Goal: Task Accomplishment & Management: Manage account settings

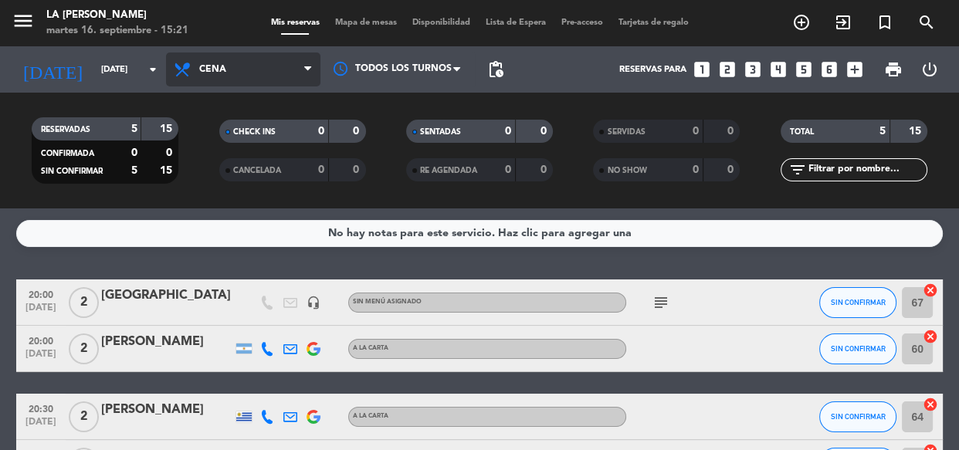
scroll to position [69, 0]
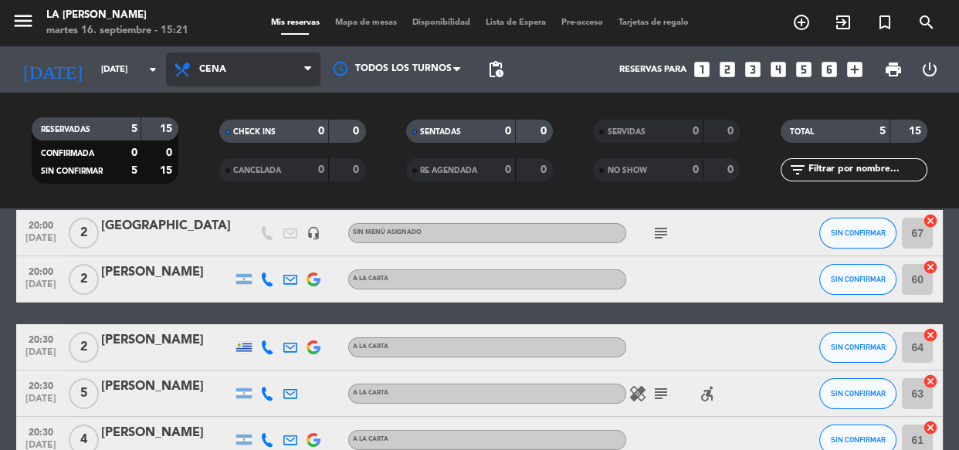
click at [212, 69] on span "Cena" at bounding box center [212, 69] width 27 height 11
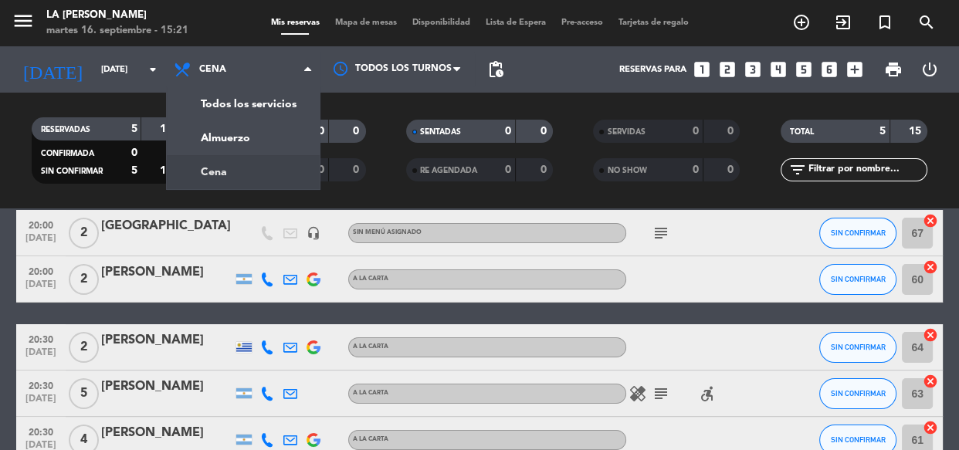
click at [0, 232] on bookings-row "20:00 [DATE] 2 ESTADOS UNIDOS headset_mic Sin menú asignado subject SIN CONFIRM…" at bounding box center [479, 336] width 959 height 253
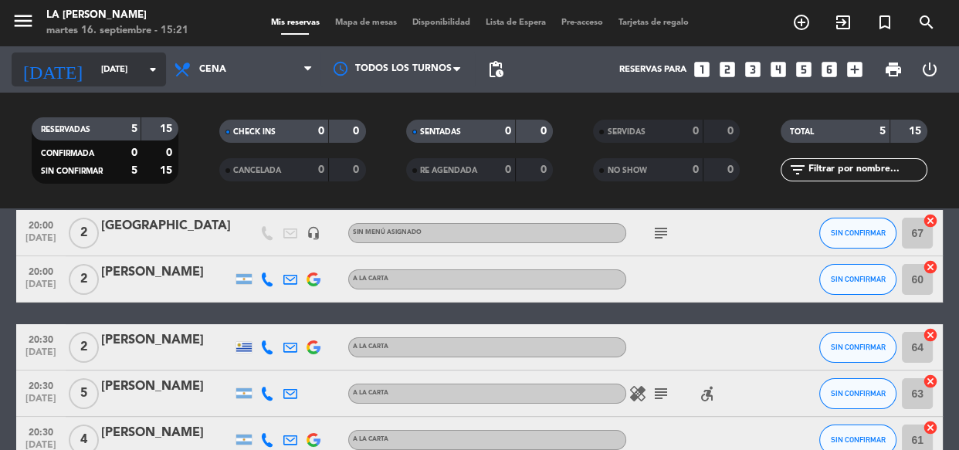
click at [93, 67] on input "[DATE]" at bounding box center [152, 69] width 119 height 25
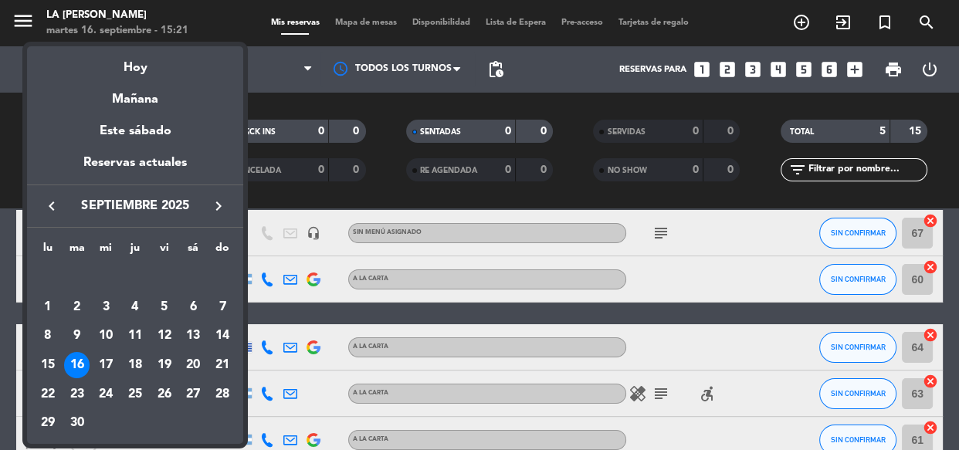
click at [210, 12] on div at bounding box center [479, 225] width 959 height 450
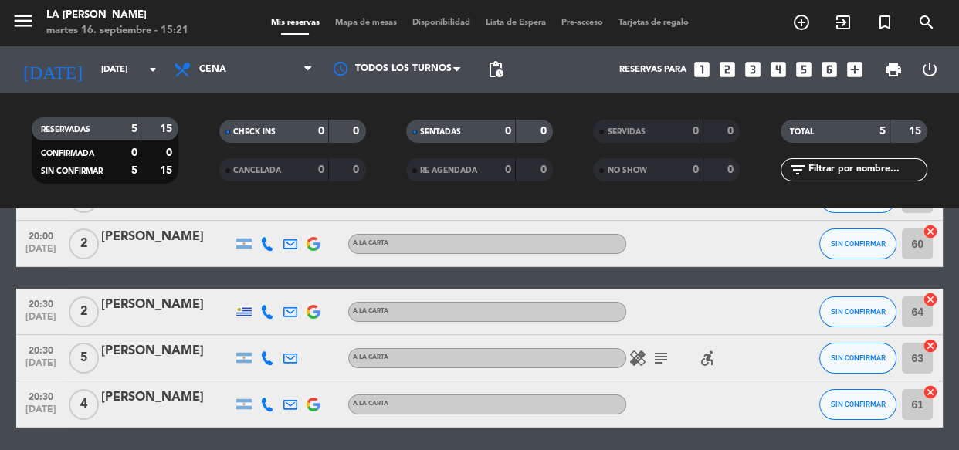
scroll to position [0, 0]
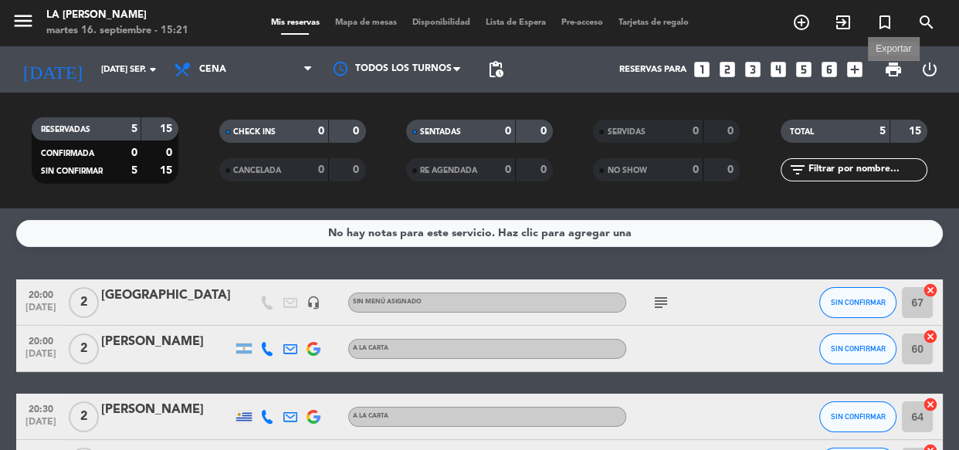
click at [892, 62] on span "print" at bounding box center [893, 69] width 19 height 19
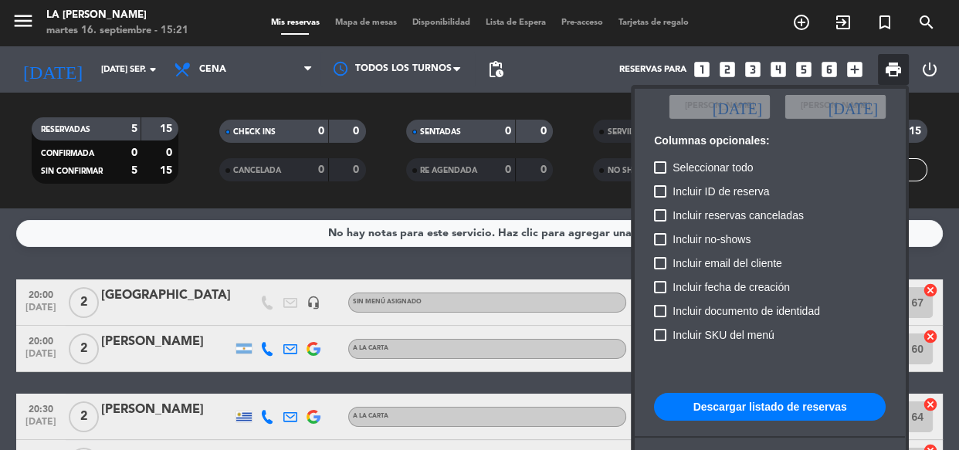
scroll to position [93, 0]
click at [724, 409] on button "Descargar listado de reservas" at bounding box center [770, 406] width 232 height 28
click at [69, 198] on div at bounding box center [479, 225] width 959 height 450
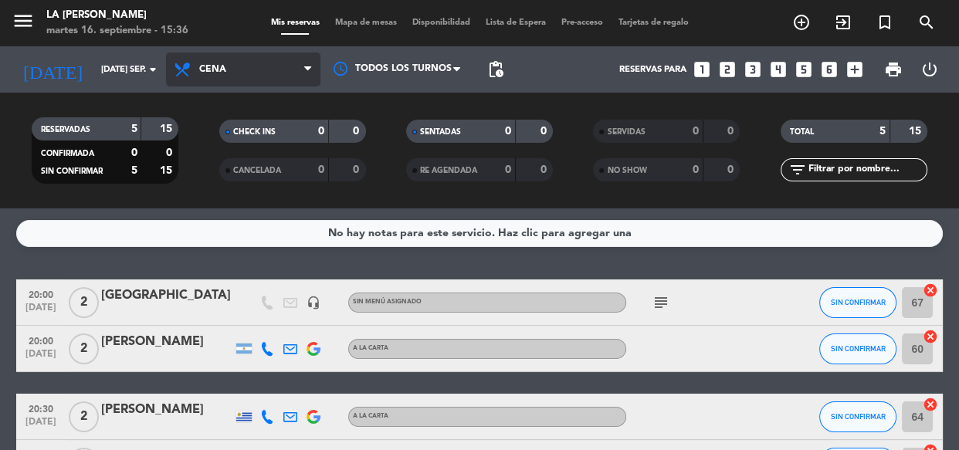
click at [207, 68] on span "Cena" at bounding box center [212, 69] width 27 height 11
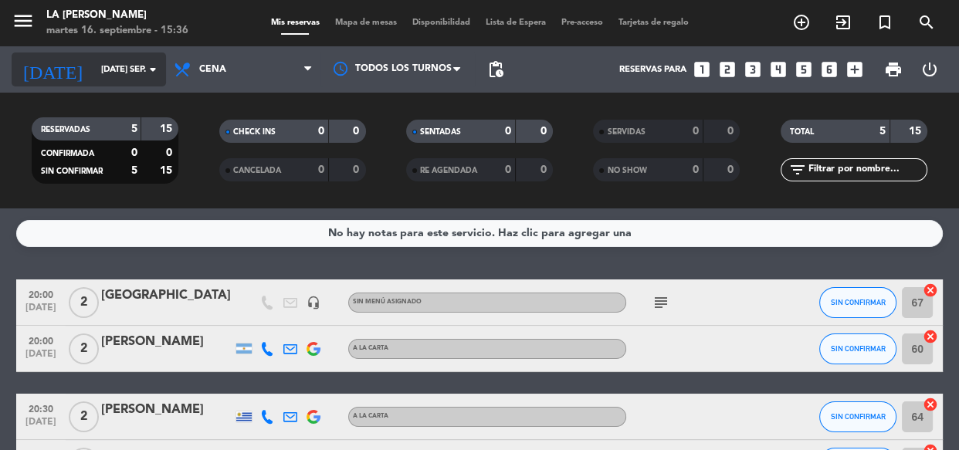
click at [107, 84] on div "today mar. 16 sep. arrow_drop_down" at bounding box center [89, 69] width 154 height 34
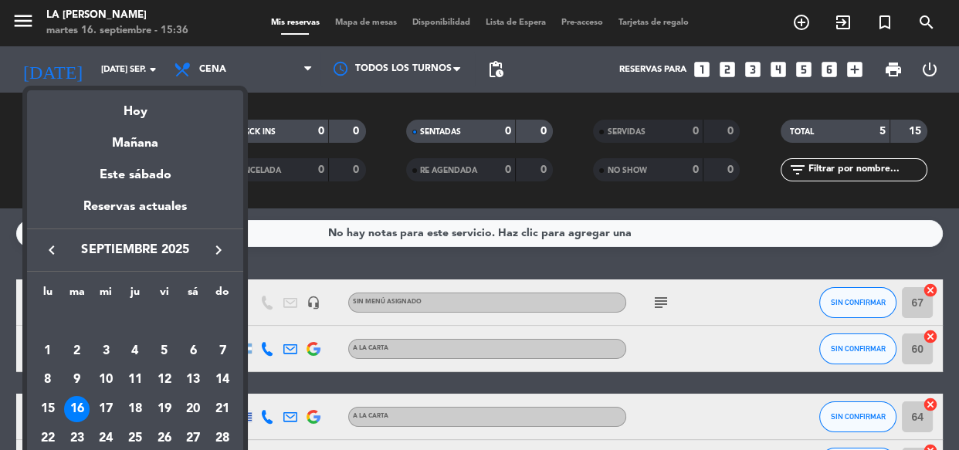
click at [282, 99] on div at bounding box center [479, 225] width 959 height 450
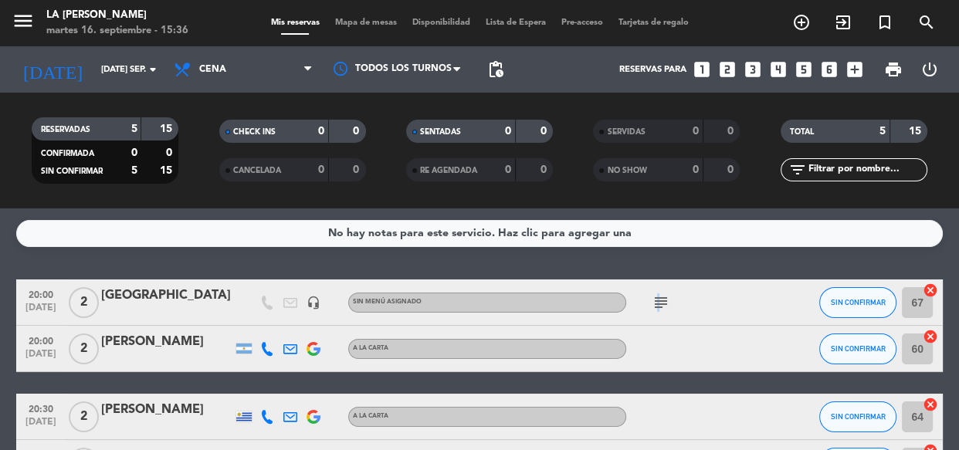
click at [656, 297] on icon "subject" at bounding box center [660, 302] width 19 height 19
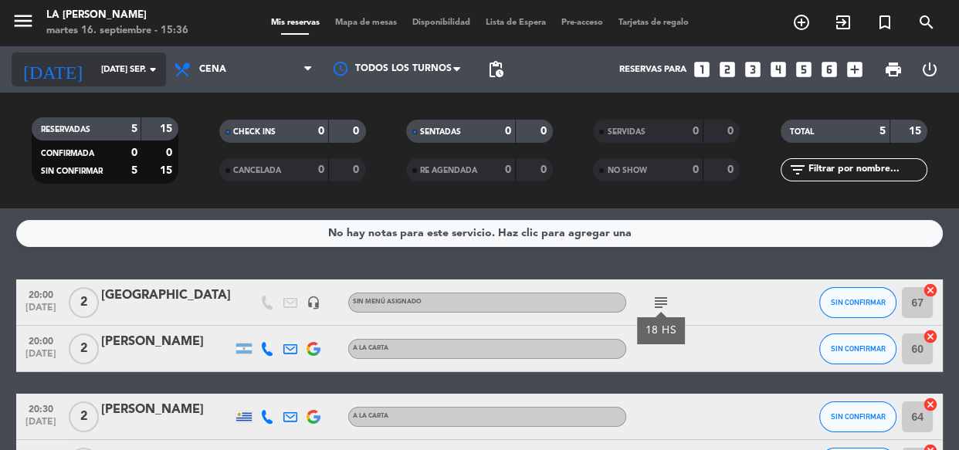
click at [107, 57] on input "[DATE]" at bounding box center [152, 69] width 119 height 25
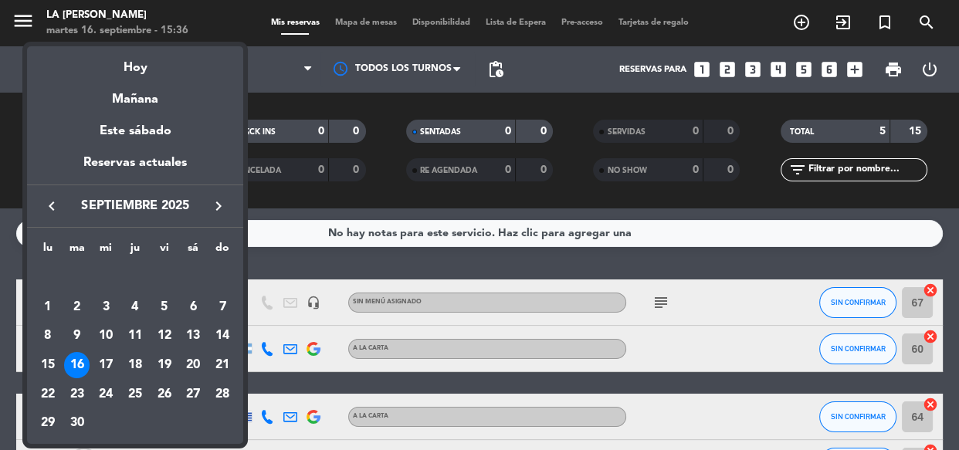
click at [295, 189] on div at bounding box center [479, 225] width 959 height 450
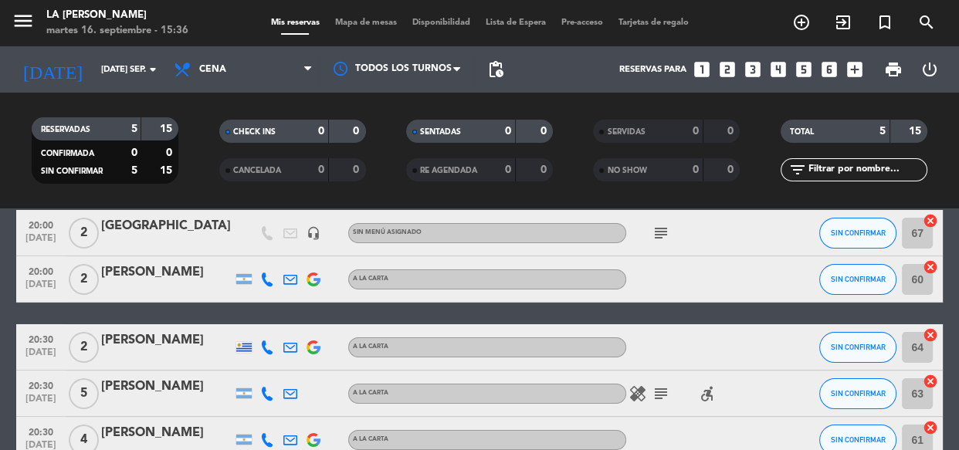
scroll to position [140, 0]
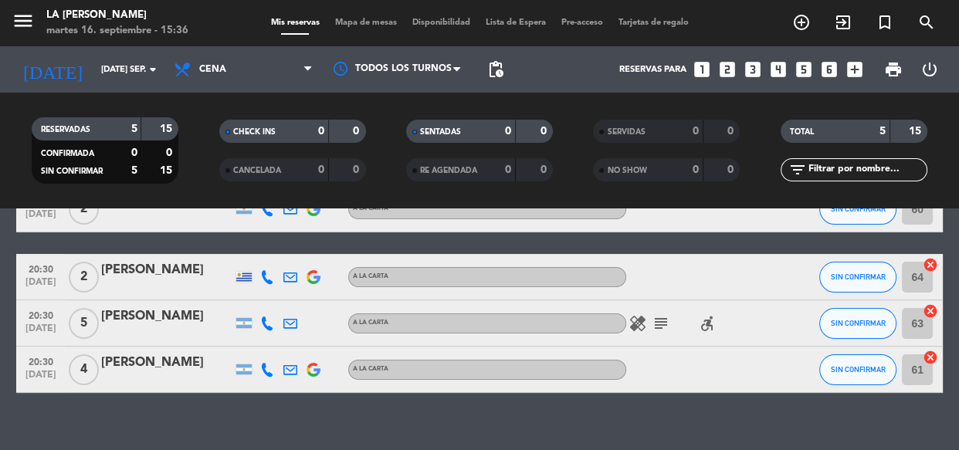
click at [656, 318] on icon "subject" at bounding box center [660, 323] width 19 height 19
click at [628, 317] on icon "healing" at bounding box center [637, 323] width 19 height 19
click at [705, 315] on icon "accessible_forward" at bounding box center [707, 323] width 19 height 19
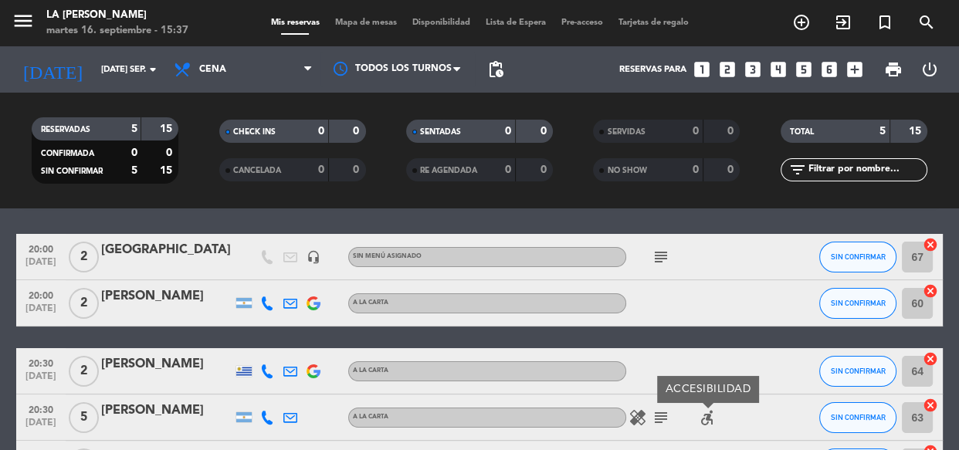
scroll to position [69, 0]
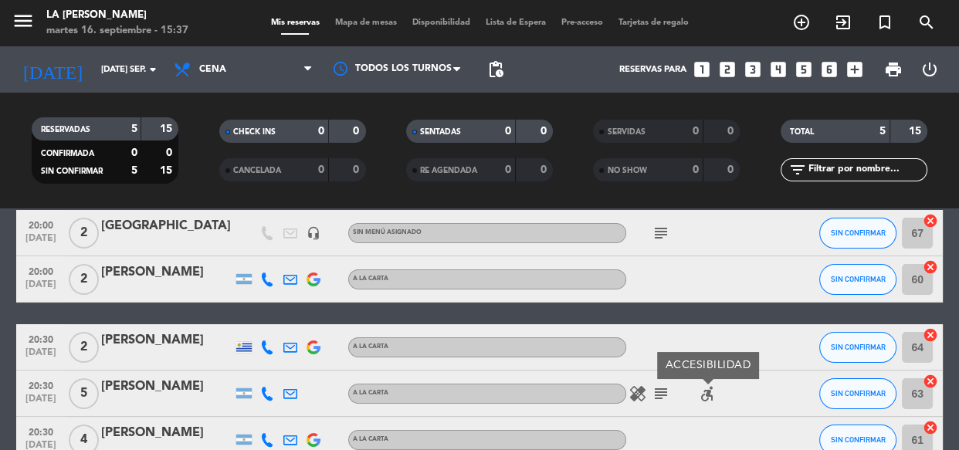
click at [73, 340] on span "2" at bounding box center [84, 347] width 30 height 31
click at [155, 333] on div "[PERSON_NAME]" at bounding box center [166, 340] width 131 height 20
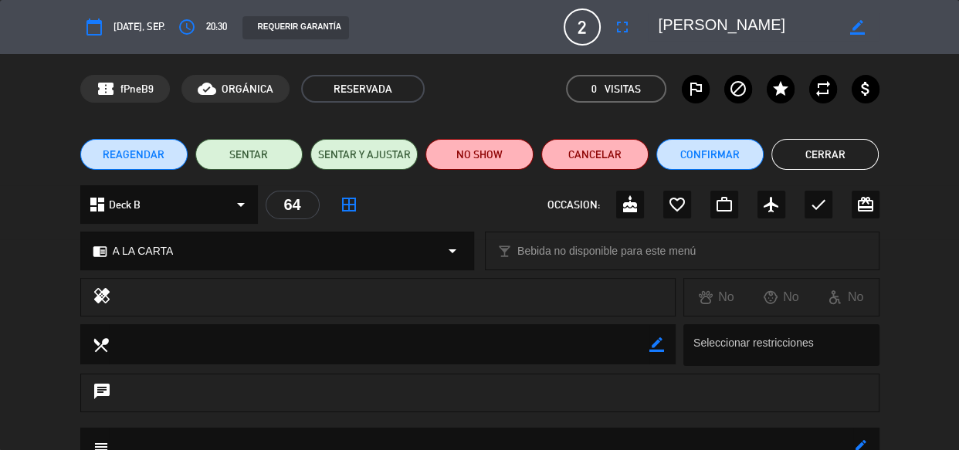
click at [165, 147] on button "REAGENDAR" at bounding box center [133, 154] width 107 height 31
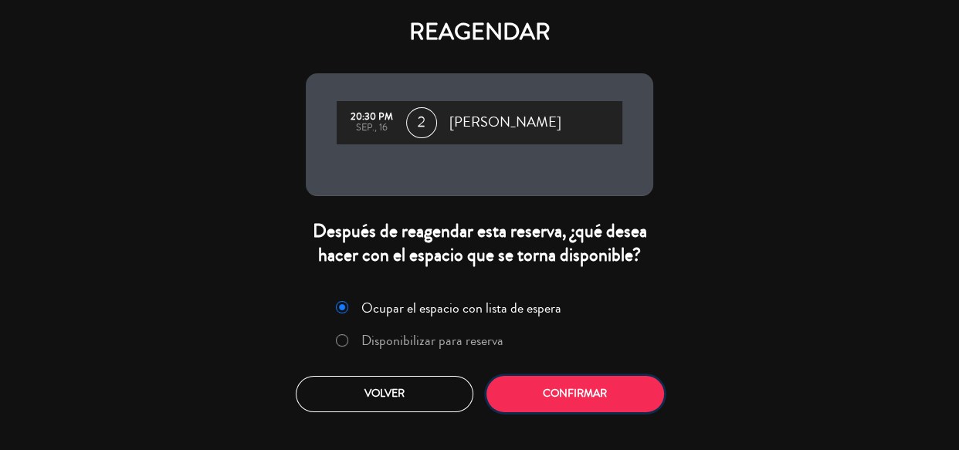
click at [559, 399] on button "Confirmar" at bounding box center [575, 394] width 178 height 36
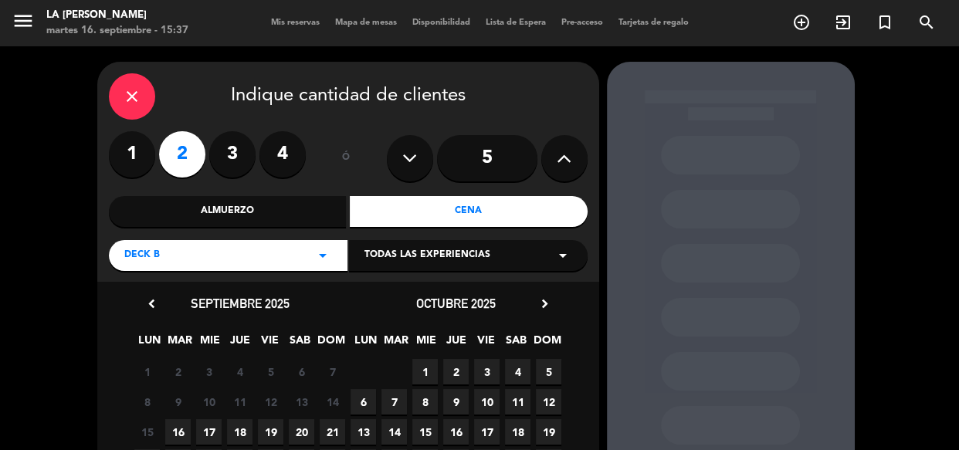
click at [546, 154] on button at bounding box center [564, 158] width 46 height 46
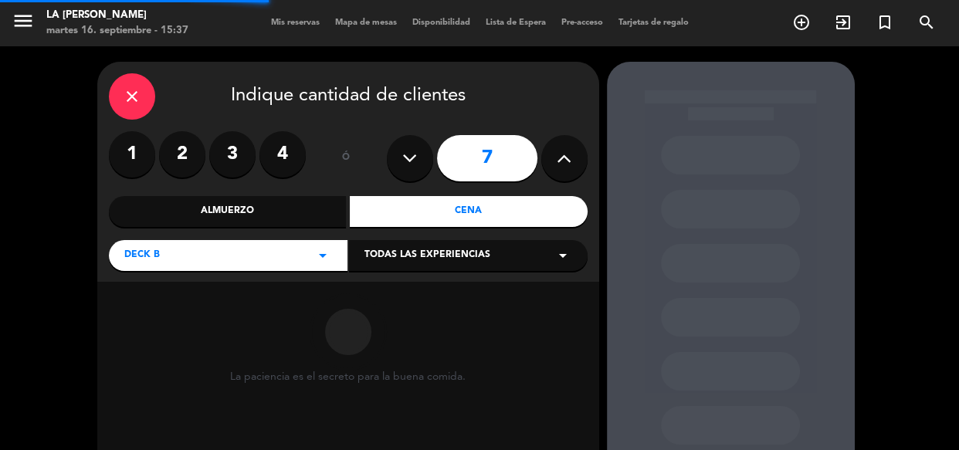
click at [546, 154] on button at bounding box center [564, 158] width 46 height 46
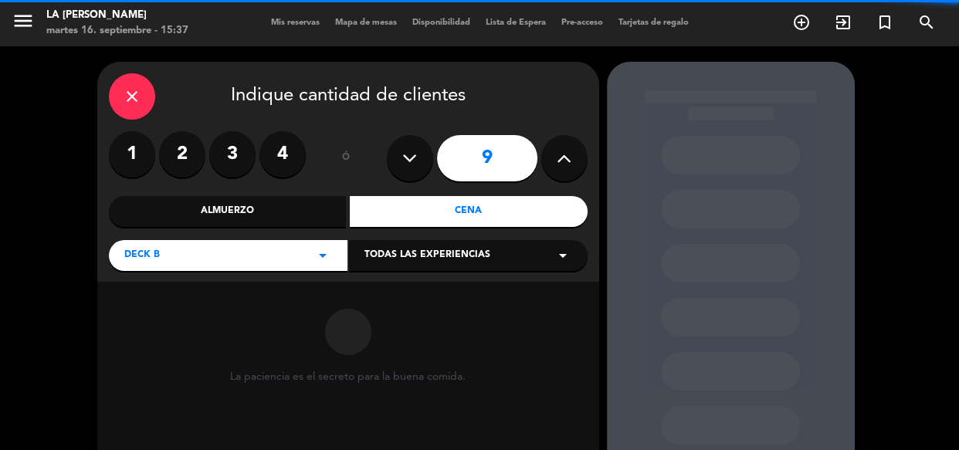
click at [546, 154] on button at bounding box center [564, 158] width 46 height 46
click at [550, 159] on button at bounding box center [564, 158] width 46 height 46
type input "12"
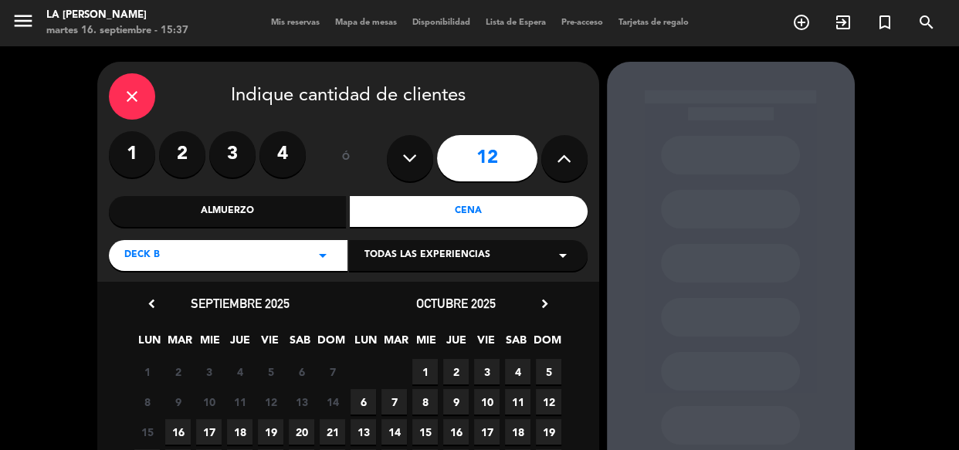
click at [173, 432] on span "16" at bounding box center [177, 431] width 25 height 25
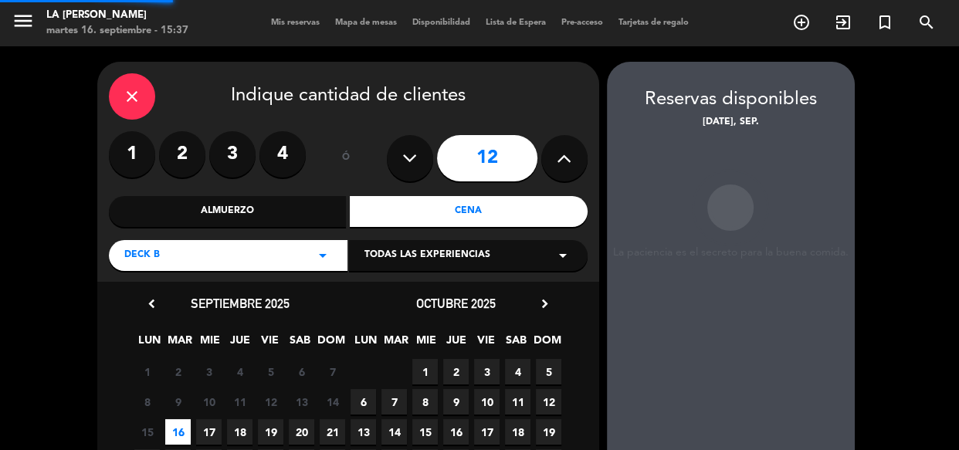
scroll to position [62, 0]
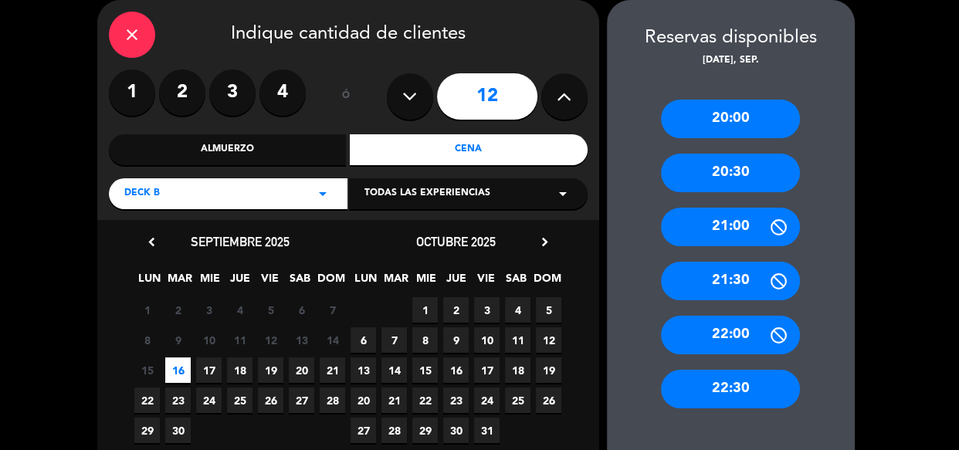
click at [717, 126] on div "20:00" at bounding box center [730, 119] width 139 height 39
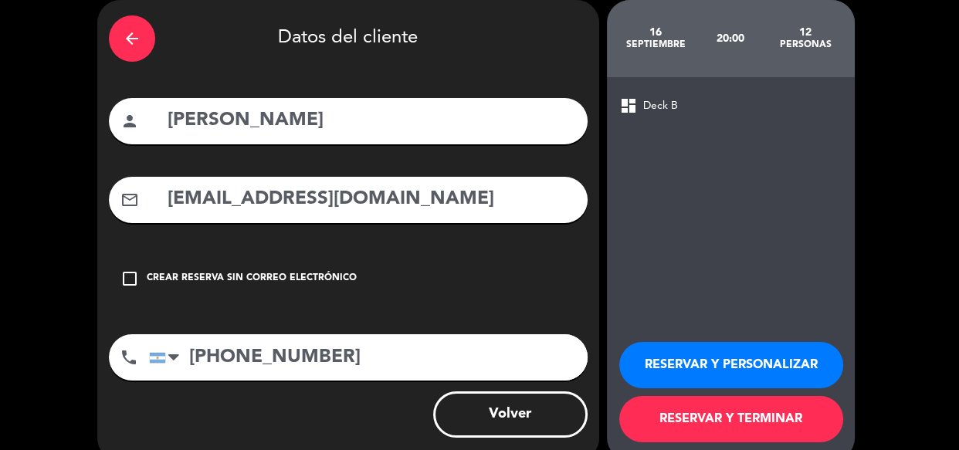
click at [137, 62] on div "arrow_back Datos del cliente" at bounding box center [348, 39] width 479 height 54
click at [137, 60] on div "arrow_back" at bounding box center [132, 38] width 46 height 46
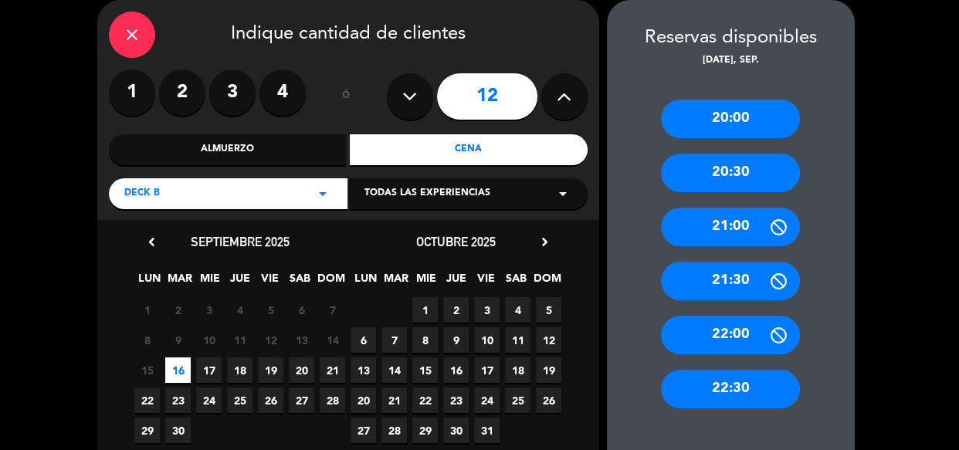
click at [711, 177] on div "20:30" at bounding box center [730, 173] width 139 height 39
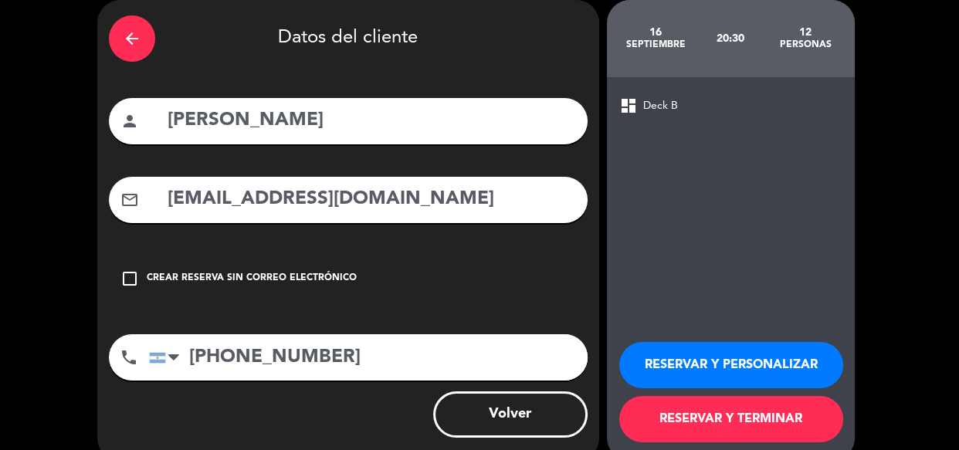
click at [671, 363] on button "RESERVAR Y PERSONALIZAR" at bounding box center [731, 365] width 224 height 46
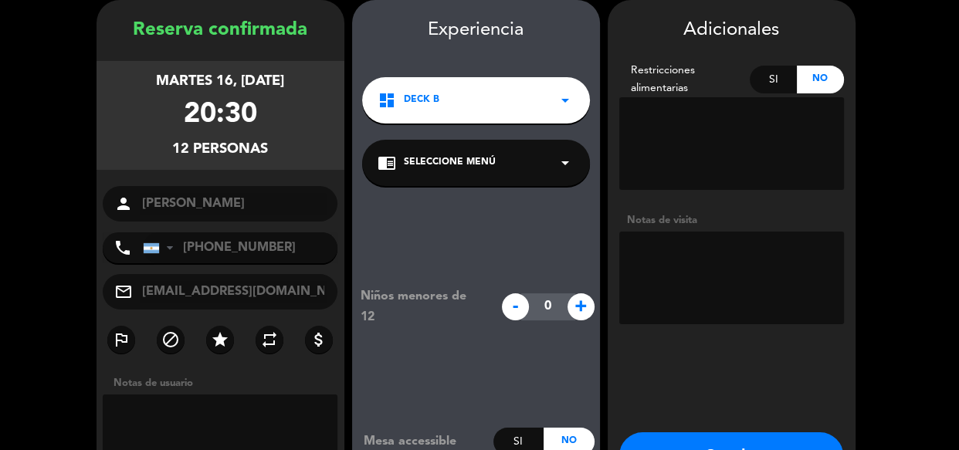
click at [689, 255] on textarea at bounding box center [731, 278] width 225 height 93
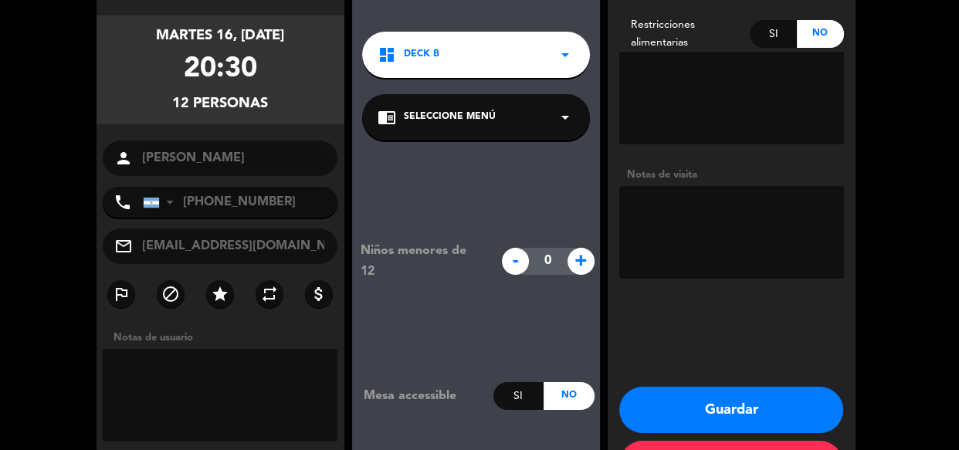
scroll to position [131, 0]
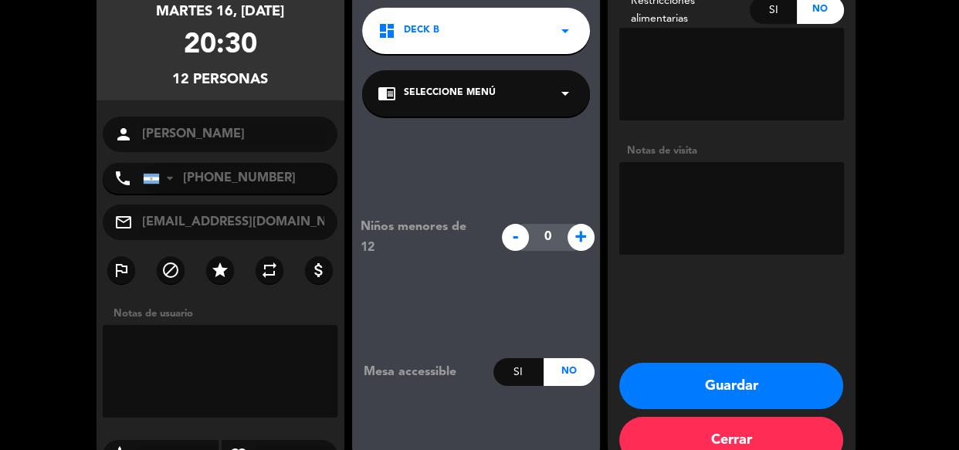
click at [716, 366] on button "Guardar" at bounding box center [731, 386] width 224 height 46
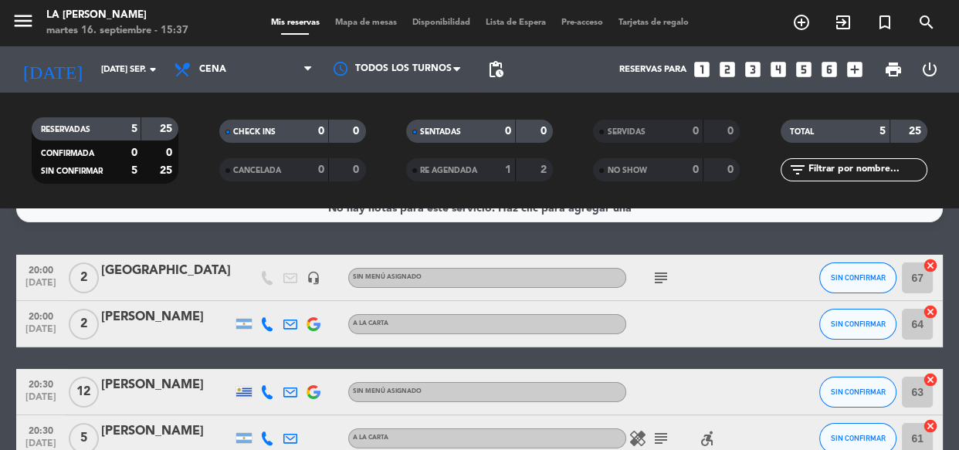
scroll to position [19, 0]
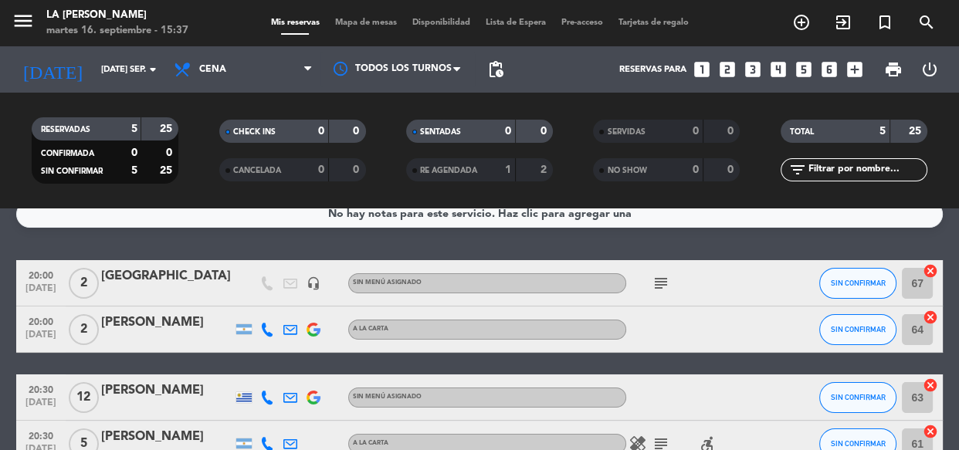
click at [180, 330] on div "[PERSON_NAME]" at bounding box center [166, 323] width 131 height 20
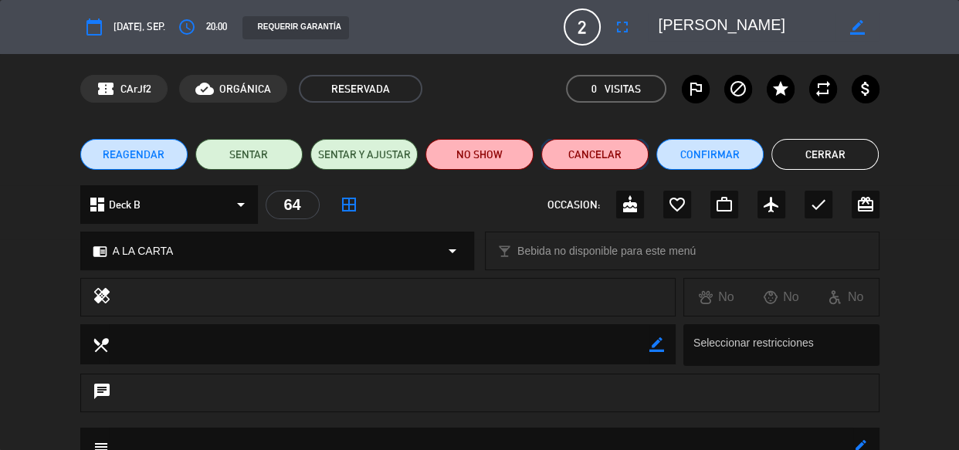
click at [608, 157] on button "Cancelar" at bounding box center [594, 154] width 107 height 31
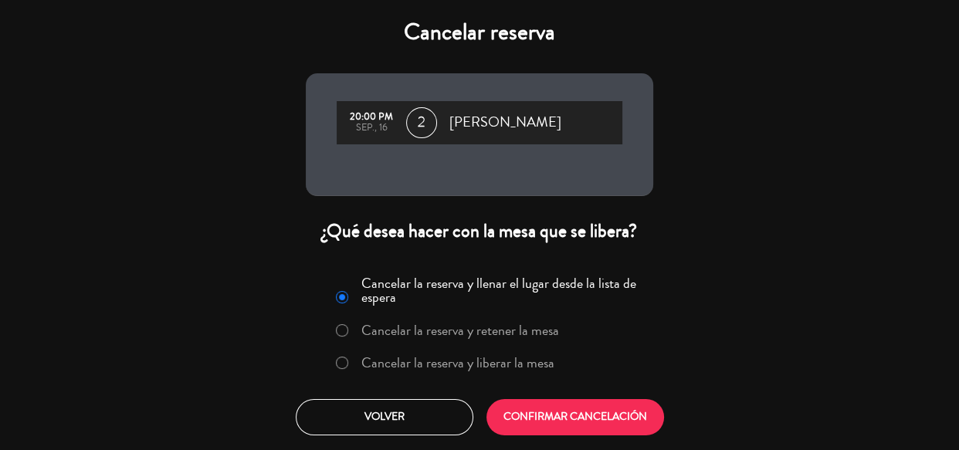
click at [447, 394] on div "Cancelar la reserva y llenar el lugar desde la lista de espera Cancelar la rese…" at bounding box center [479, 352] width 371 height 187
click at [444, 391] on div "Cancelar la reserva y llenar el lugar desde la lista de espera Cancelar la rese…" at bounding box center [479, 352] width 371 height 187
click at [547, 415] on button "CONFIRMAR CANCELACIÓN" at bounding box center [575, 417] width 178 height 36
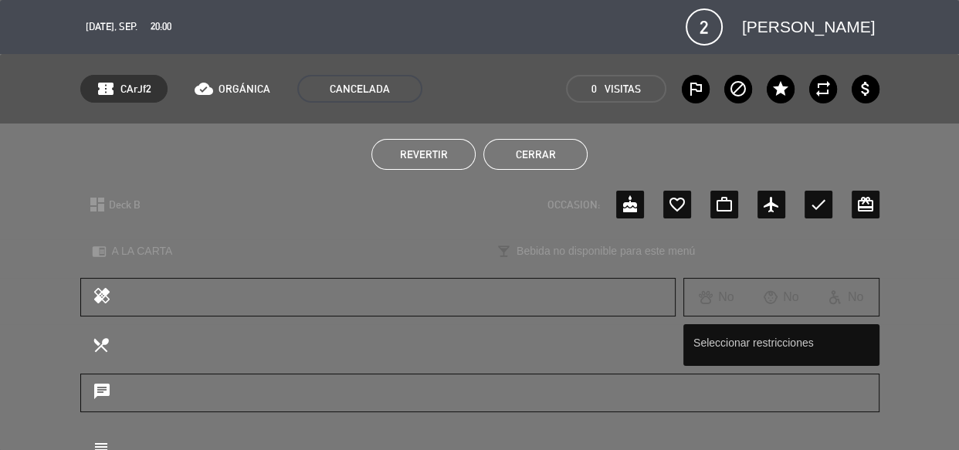
click at [491, 147] on button "Cerrar" at bounding box center [535, 154] width 104 height 31
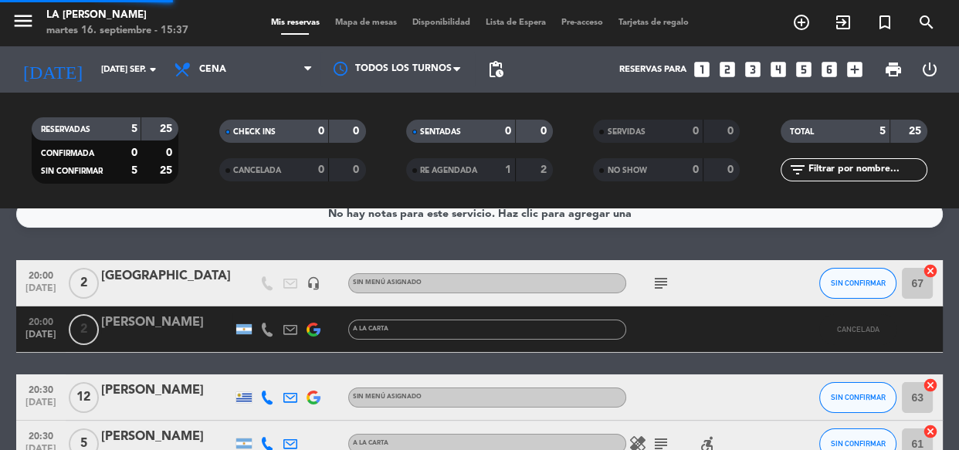
click at [500, 154] on div "SENTADAS 0 0" at bounding box center [479, 139] width 187 height 39
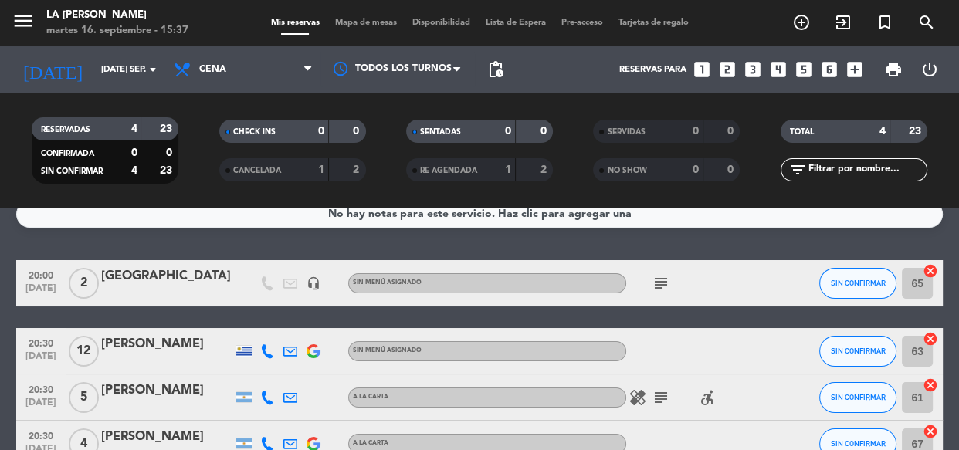
click at [270, 128] on span "CHECK INS" at bounding box center [254, 132] width 42 height 8
click at [122, 131] on div "4" at bounding box center [122, 129] width 31 height 18
click at [25, 21] on icon "menu" at bounding box center [23, 20] width 23 height 23
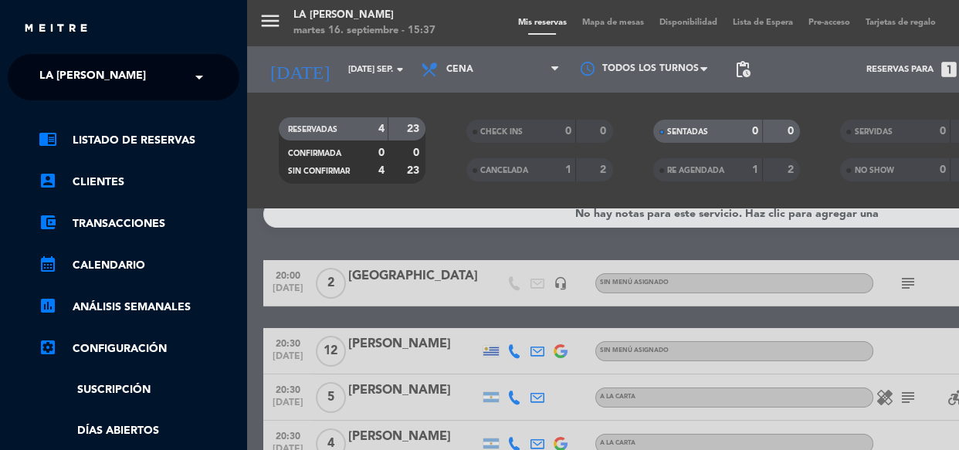
click at [169, 77] on div "× La Dorita de Bulnes" at bounding box center [101, 77] width 136 height 32
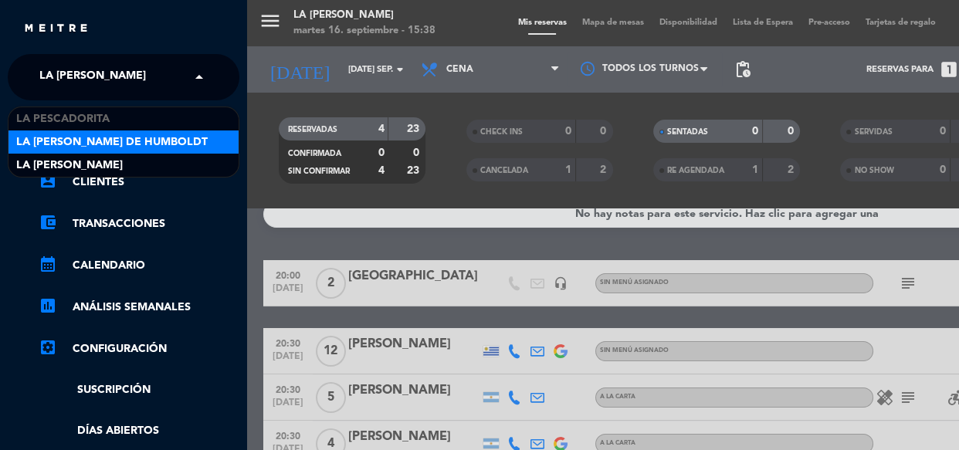
click at [150, 135] on span "La Dorita de Humboldt" at bounding box center [111, 143] width 191 height 18
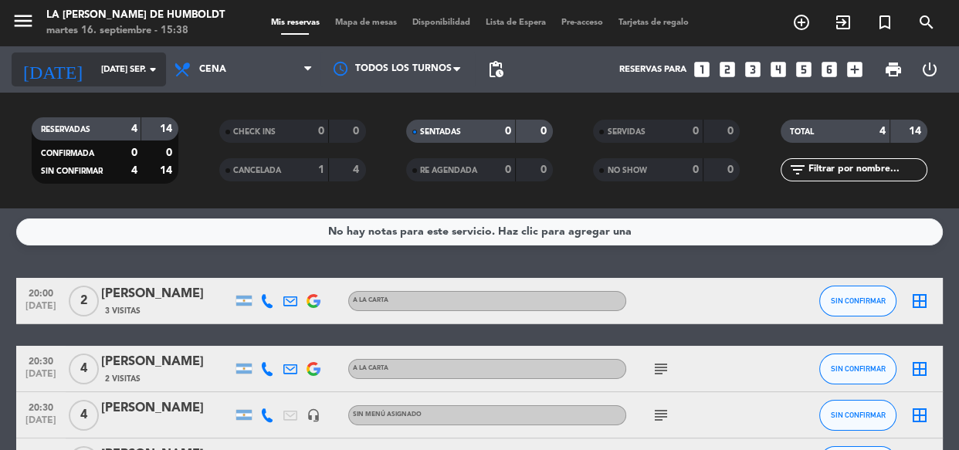
scroll to position [0, 0]
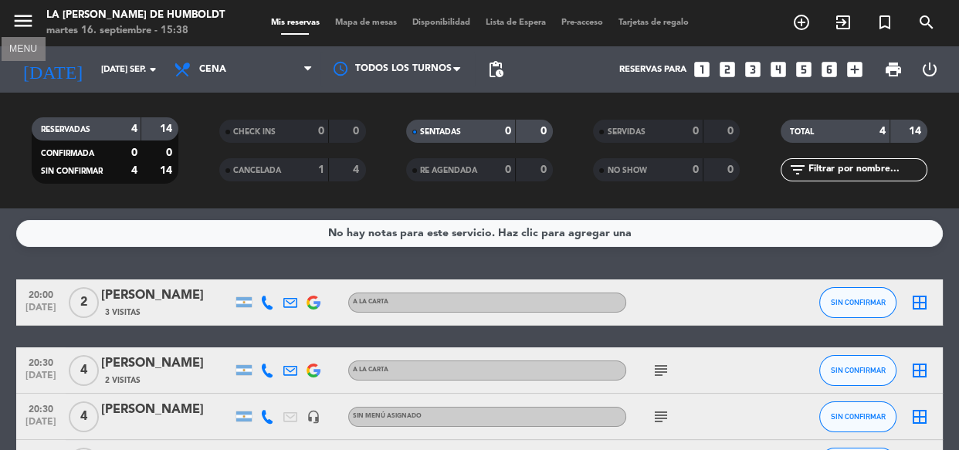
click at [15, 23] on icon "menu" at bounding box center [23, 20] width 23 height 23
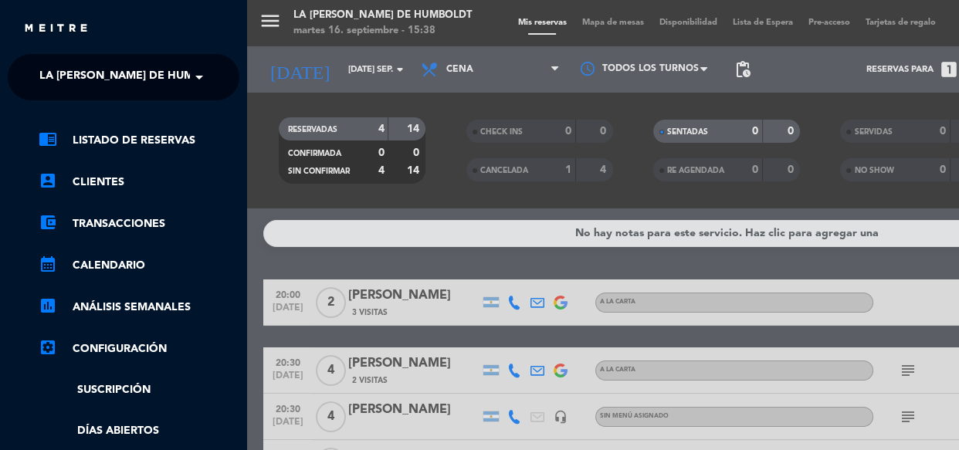
click at [147, 93] on ng-select "× La Dorita de Humboldt ×" at bounding box center [124, 77] width 232 height 46
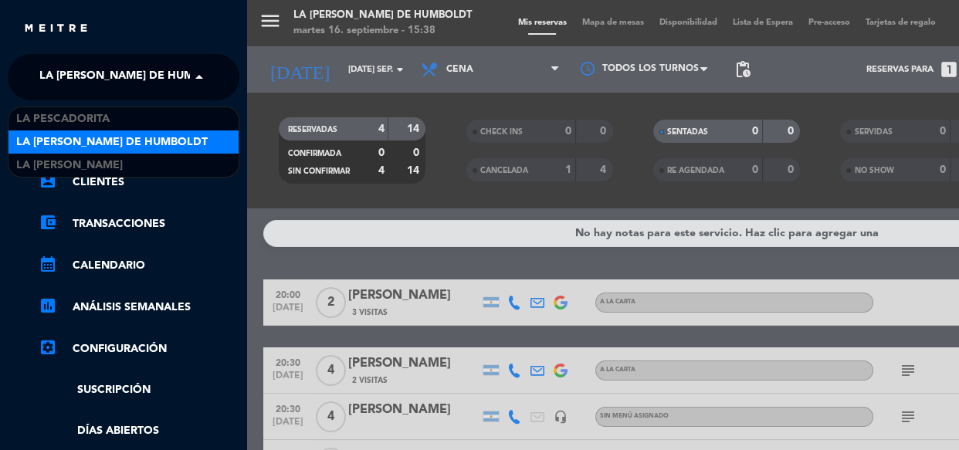
click at [154, 88] on span "La Dorita de Humboldt" at bounding box center [134, 77] width 191 height 32
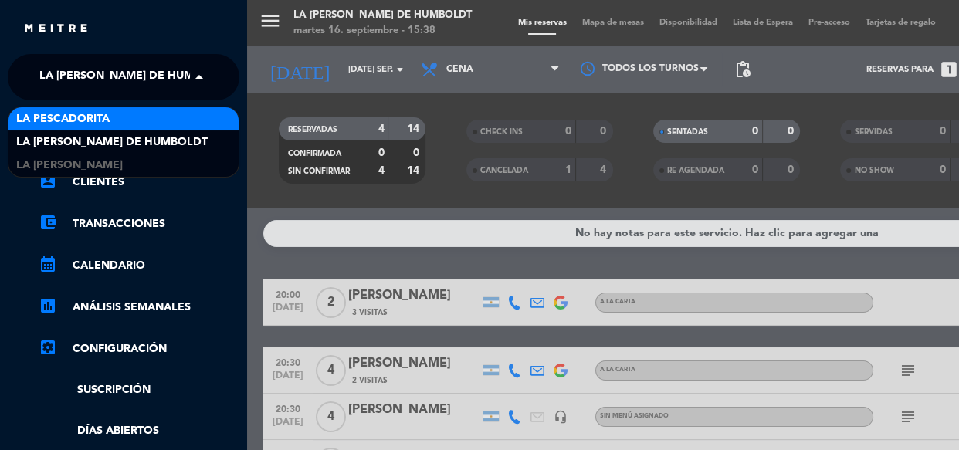
click at [147, 117] on div "La Pescadorita" at bounding box center [123, 118] width 230 height 23
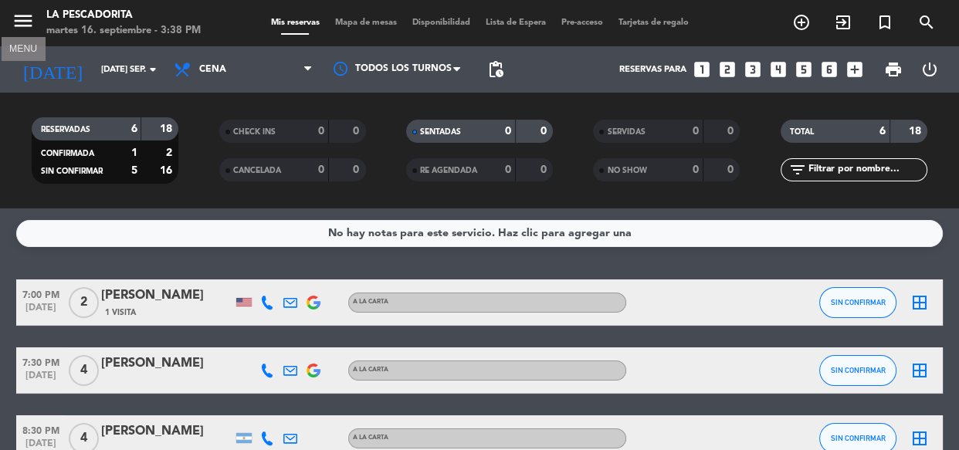
click at [34, 31] on icon "menu" at bounding box center [23, 20] width 23 height 23
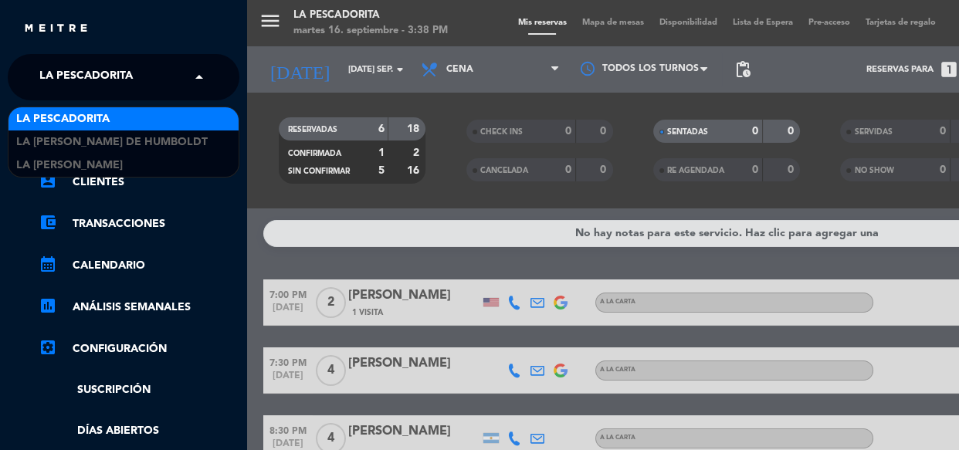
click at [103, 69] on span "La Pescadorita" at bounding box center [85, 77] width 93 height 32
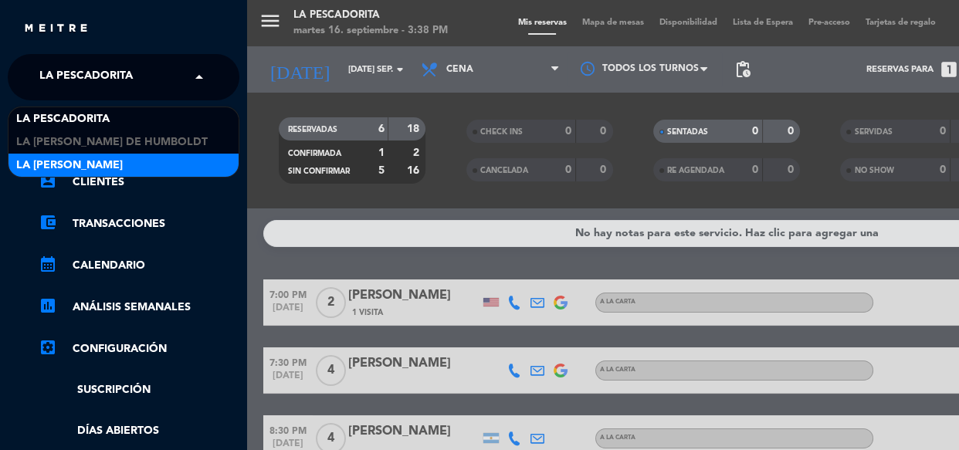
click at [124, 154] on div "La [PERSON_NAME]" at bounding box center [123, 165] width 230 height 23
